Goal: Check status: Check status

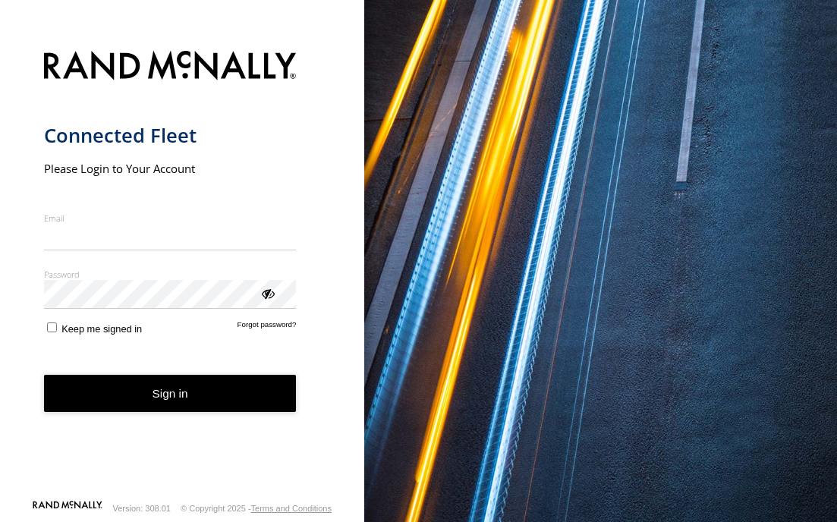
type input "**********"
click at [157, 405] on button "Sign in" at bounding box center [170, 393] width 253 height 37
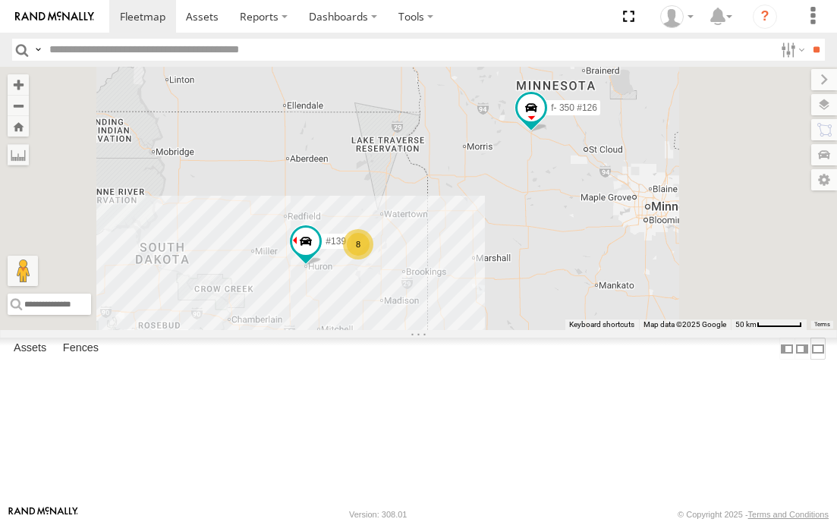
click at [811, 360] on label at bounding box center [818, 349] width 15 height 22
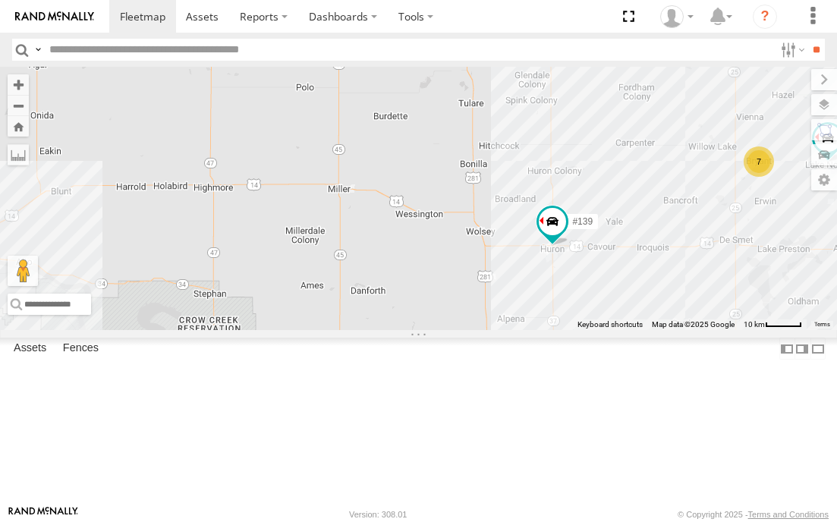
drag, startPoint x: 234, startPoint y: 361, endPoint x: 588, endPoint y: 338, distance: 354.5
click at [588, 330] on div "#139 f- 350 #126 129 - PR53366 7" at bounding box center [418, 198] width 837 height 263
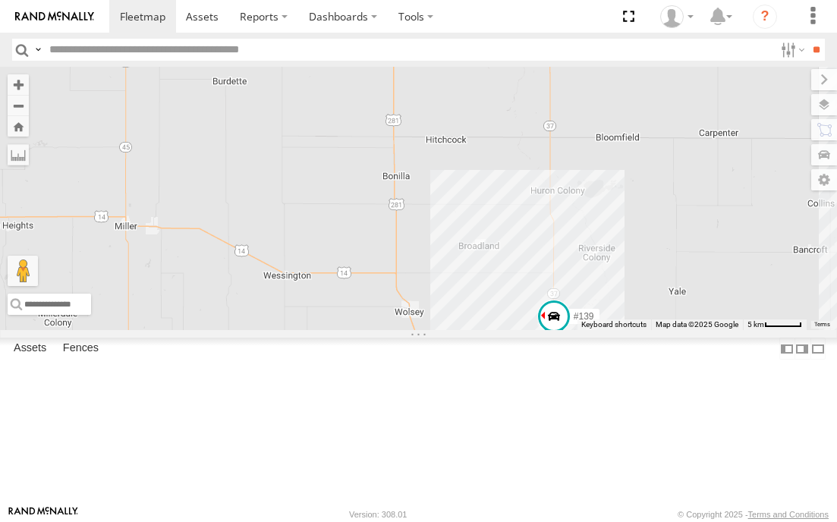
drag, startPoint x: 674, startPoint y: 241, endPoint x: 641, endPoint y: 352, distance: 115.5
click at [641, 330] on div "#139 f- 350 #126 129 - PR53366" at bounding box center [418, 198] width 837 height 263
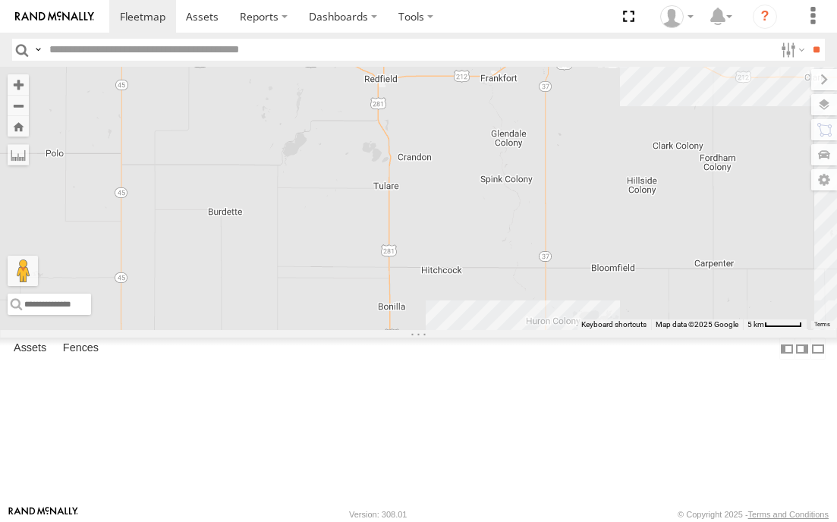
drag, startPoint x: 638, startPoint y: 279, endPoint x: 638, endPoint y: 362, distance: 83.5
click at [638, 330] on div "#139 f- 350 #126 129 - PR53366" at bounding box center [418, 198] width 837 height 263
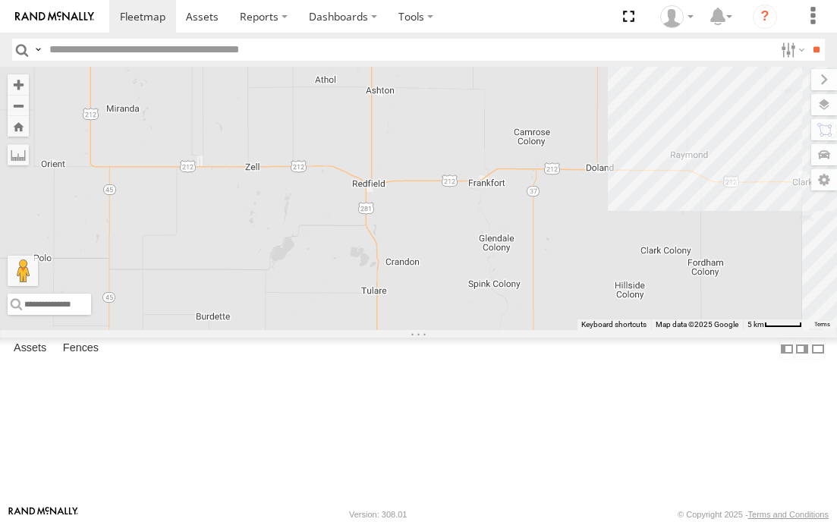
drag, startPoint x: 610, startPoint y: 249, endPoint x: 597, endPoint y: 355, distance: 107.0
click at [597, 330] on div "#139 f- 350 #126 129 - PR53366" at bounding box center [418, 198] width 837 height 263
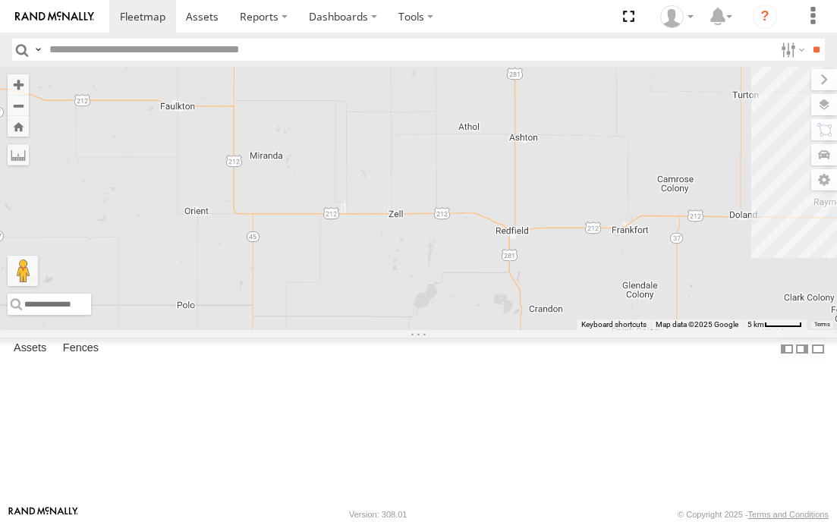
drag, startPoint x: 416, startPoint y: 354, endPoint x: 569, endPoint y: 391, distance: 157.0
click at [568, 330] on div "#139 f- 350 #126 129 - PR53366" at bounding box center [418, 198] width 837 height 263
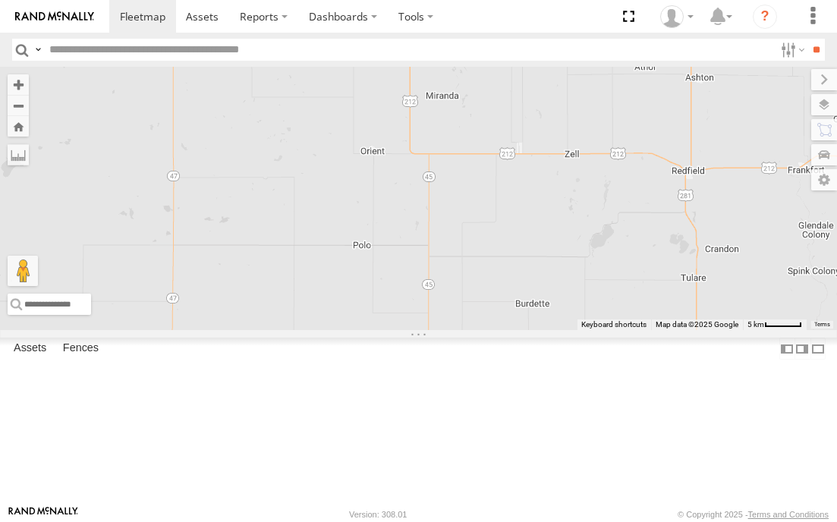
drag, startPoint x: 404, startPoint y: 376, endPoint x: 572, endPoint y: 307, distance: 182.1
click at [574, 320] on div "#139 f- 350 #126 129 - PR53366" at bounding box center [418, 198] width 837 height 263
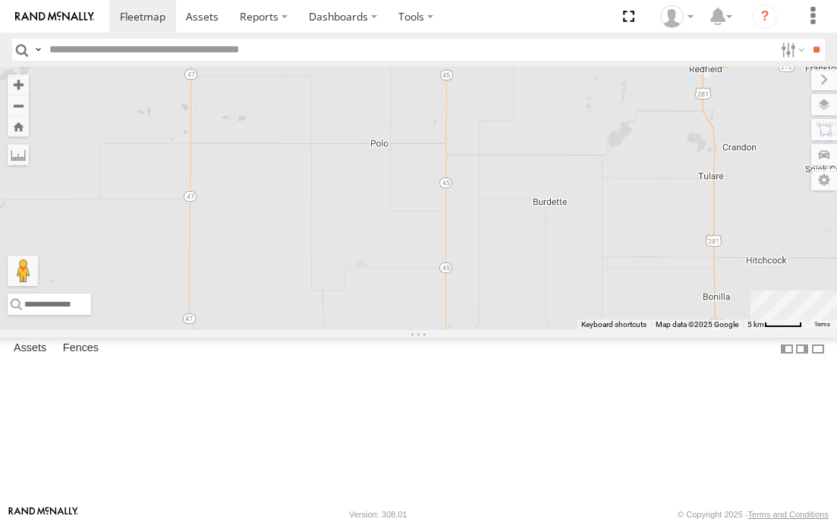
drag, startPoint x: 430, startPoint y: 367, endPoint x: 438, endPoint y: 292, distance: 75.6
click at [438, 292] on div "#139 f- 350 #126 129 - PR53366" at bounding box center [418, 198] width 837 height 263
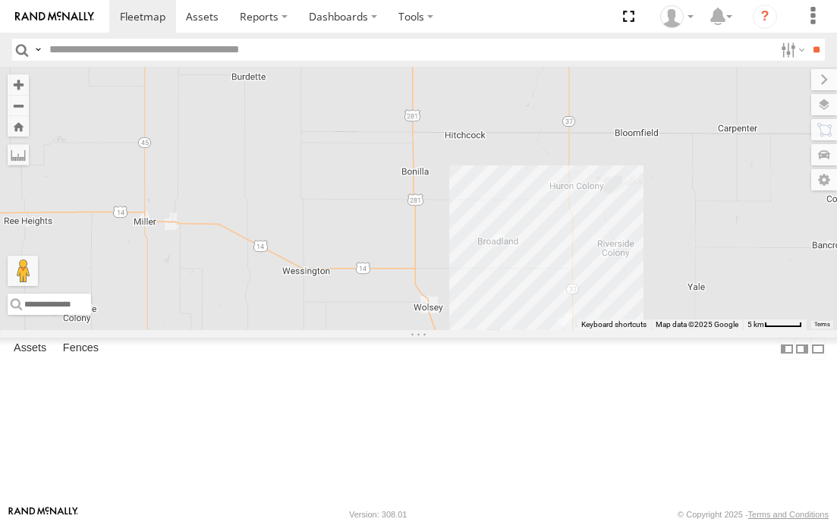
drag, startPoint x: 635, startPoint y: 342, endPoint x: 317, endPoint y: 215, distance: 342.7
click at [317, 215] on div at bounding box center [418, 198] width 837 height 263
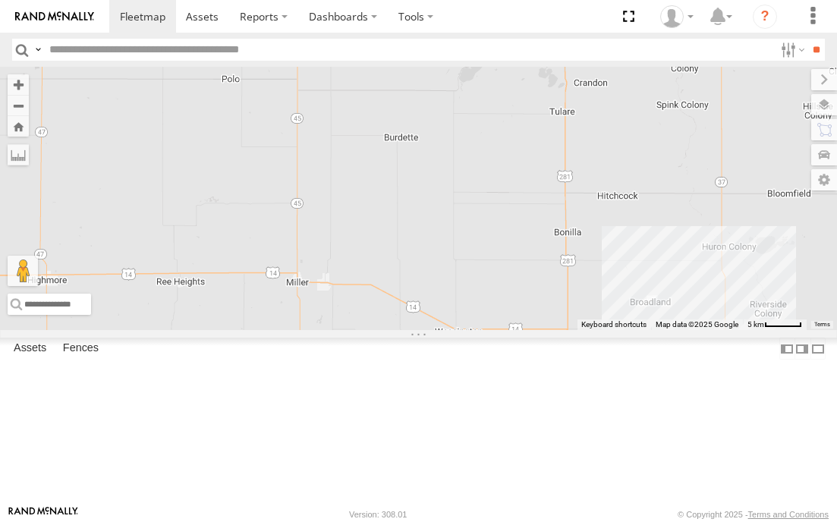
drag, startPoint x: 279, startPoint y: 285, endPoint x: 443, endPoint y: 382, distance: 190.6
click at [443, 330] on div "#139" at bounding box center [418, 198] width 837 height 263
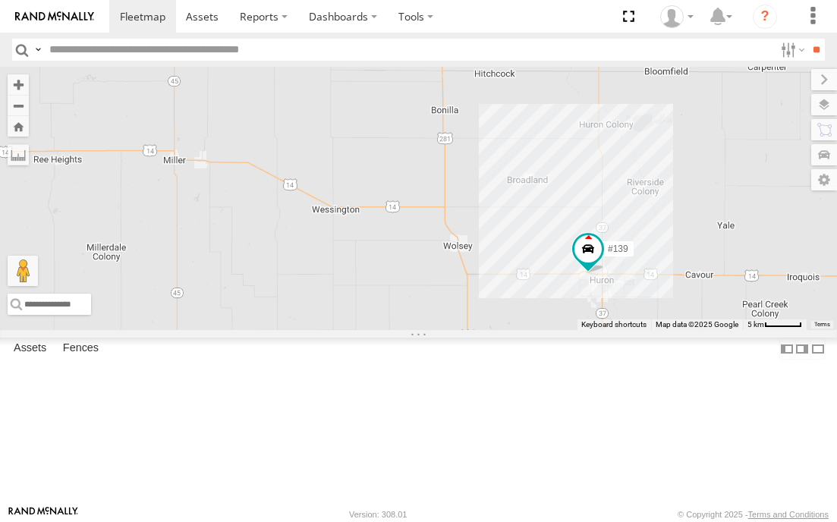
drag, startPoint x: 469, startPoint y: 309, endPoint x: 338, endPoint y: 178, distance: 185.7
click at [338, 178] on div "#139" at bounding box center [418, 198] width 837 height 263
